Goal: Browse casually

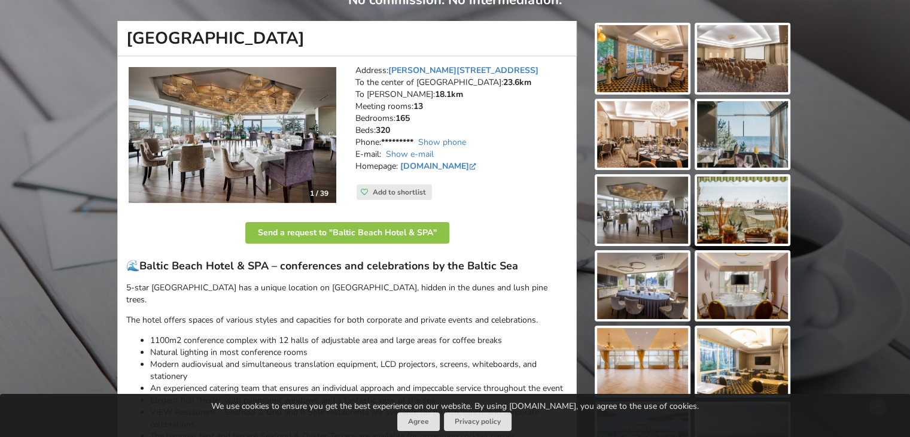
scroll to position [120, 0]
click at [650, 275] on img at bounding box center [642, 285] width 91 height 67
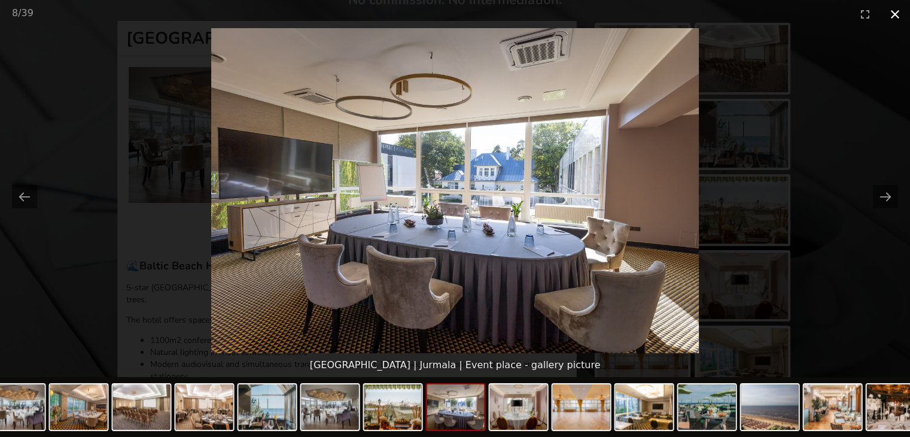
click at [895, 11] on button "Close gallery" at bounding box center [895, 14] width 30 height 28
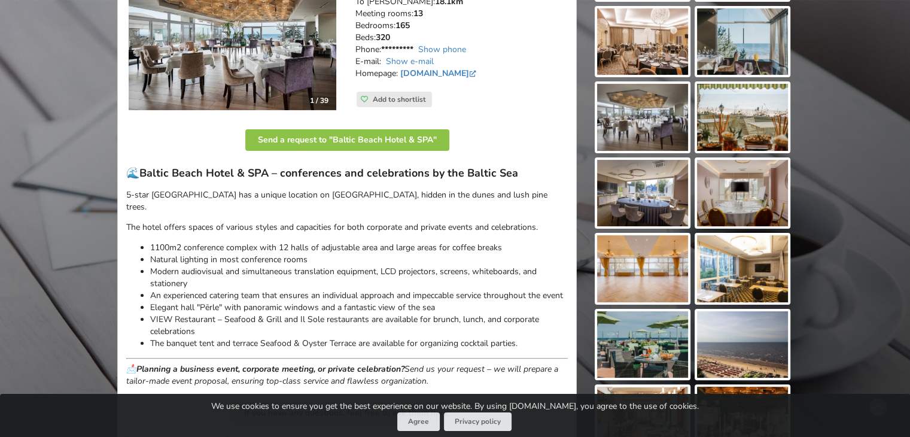
scroll to position [299, 0]
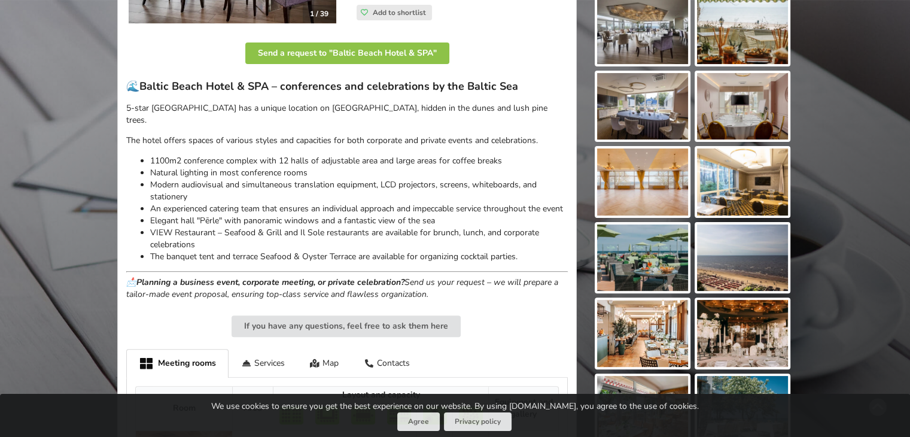
click at [637, 104] on img at bounding box center [642, 106] width 91 height 67
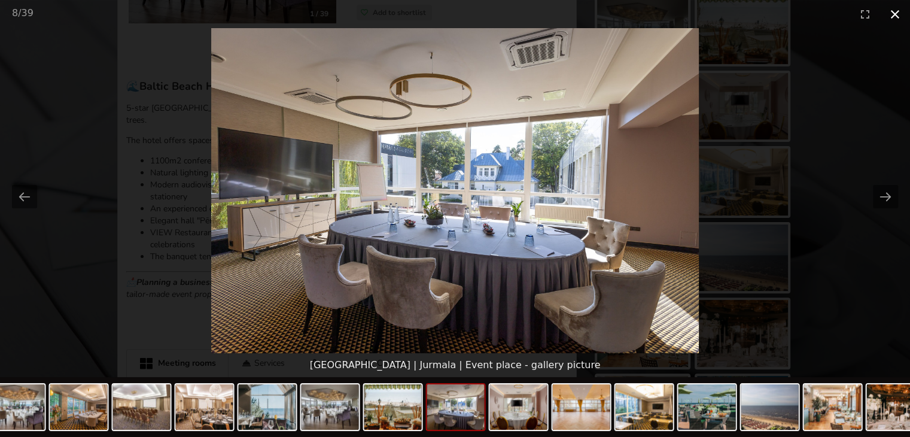
click at [891, 17] on button "Close gallery" at bounding box center [895, 14] width 30 height 28
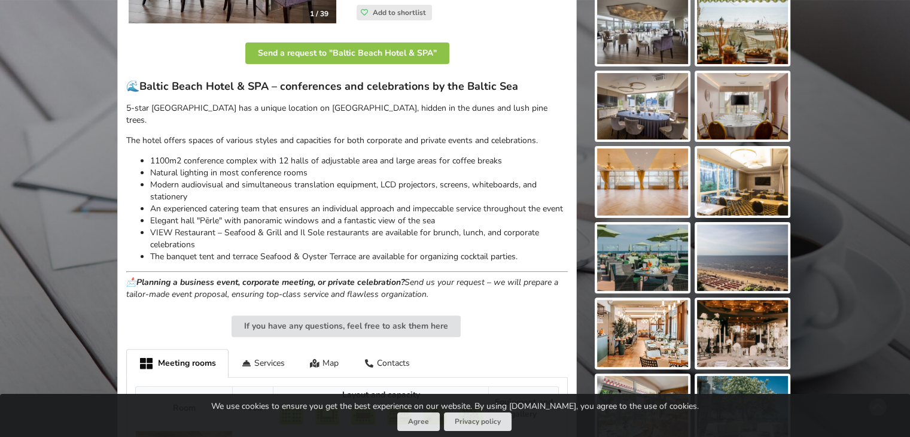
scroll to position [0, 0]
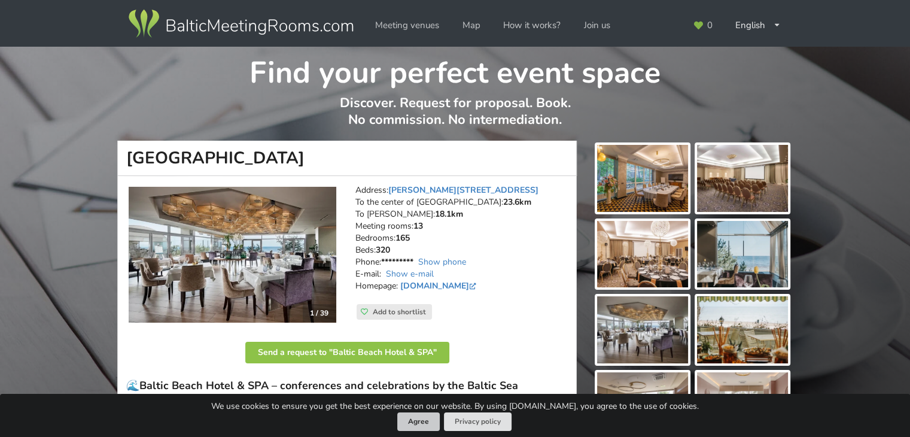
click at [425, 420] on button "Agree" at bounding box center [418, 421] width 42 height 19
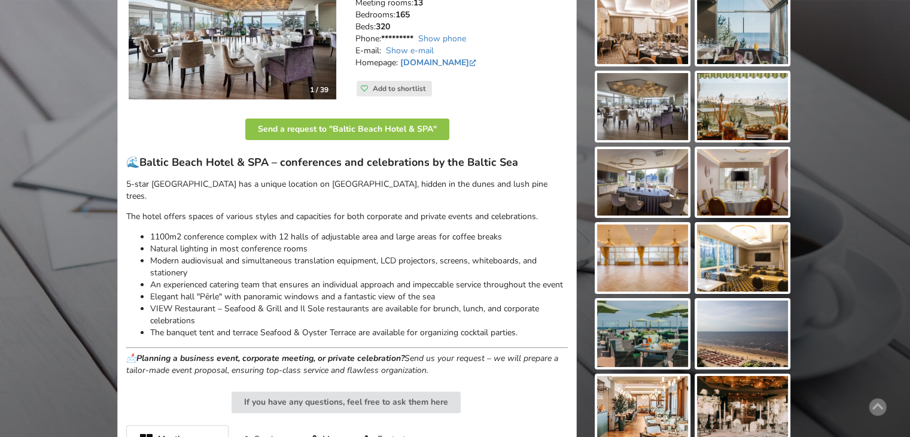
scroll to position [120, 0]
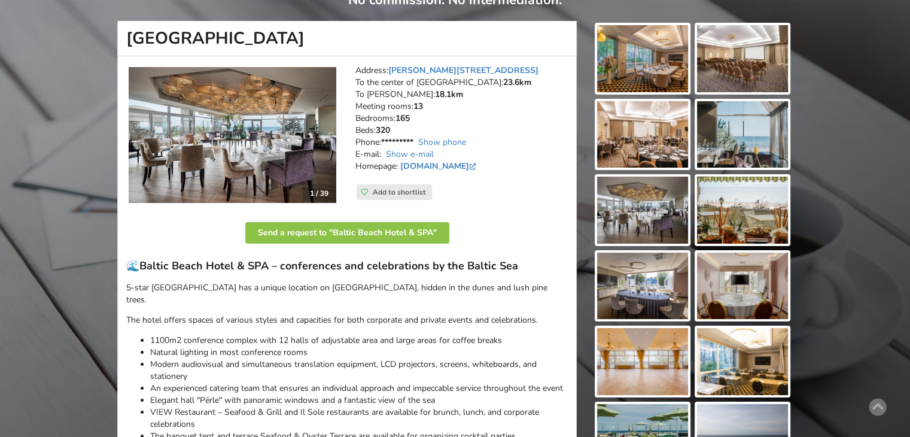
click at [639, 203] on img at bounding box center [642, 209] width 91 height 67
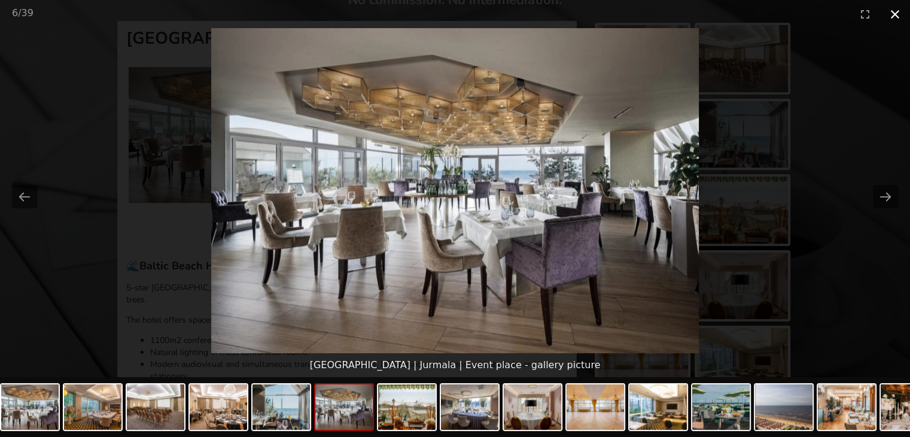
click at [894, 17] on button "Close gallery" at bounding box center [895, 14] width 30 height 28
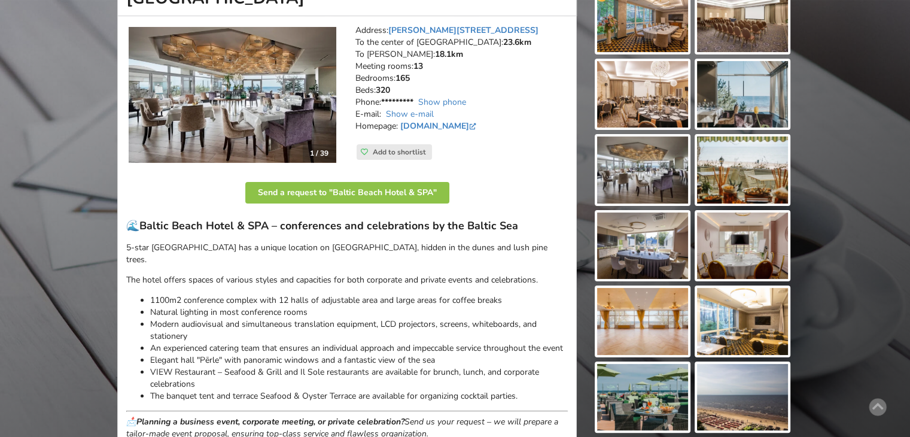
scroll to position [0, 0]
